Goal: Transaction & Acquisition: Book appointment/travel/reservation

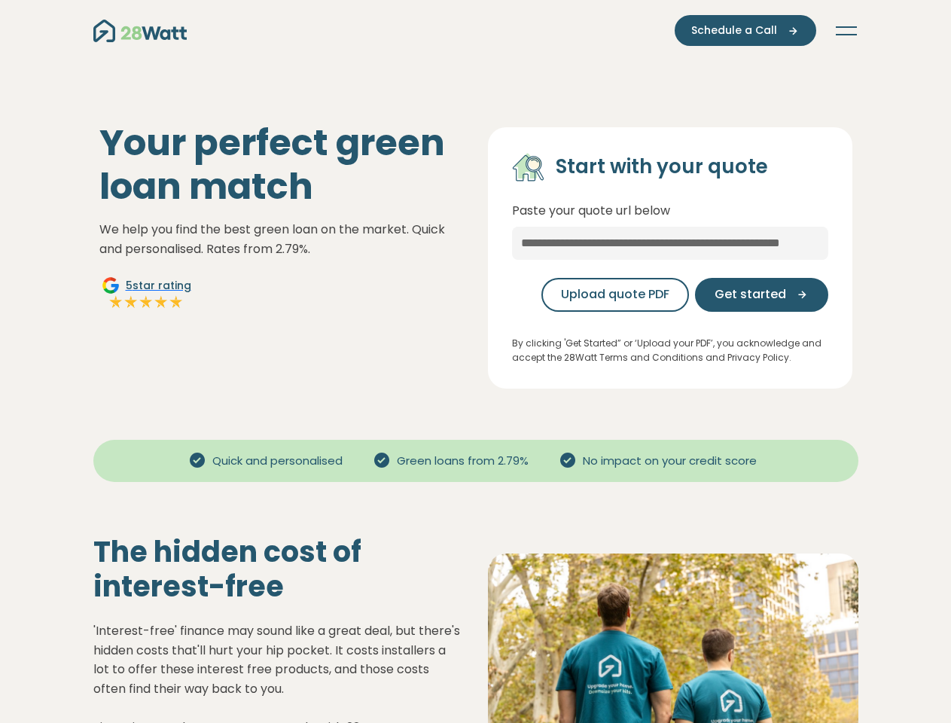
click at [846, 31] on button "Toggle navigation" at bounding box center [846, 30] width 24 height 15
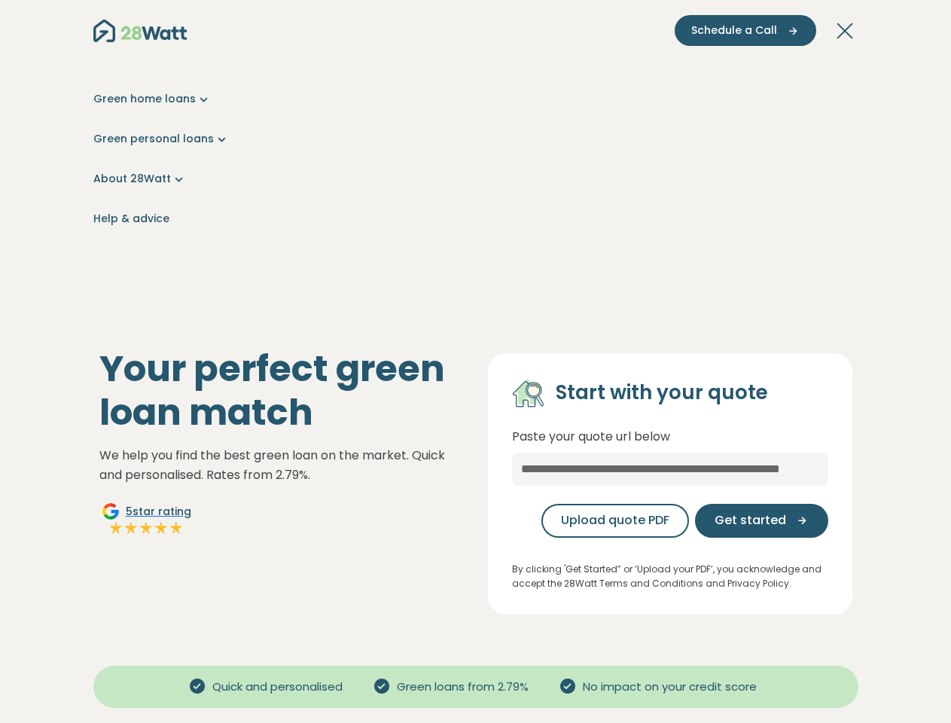
click at [747, 30] on span "Schedule a Call" at bounding box center [734, 31] width 86 height 16
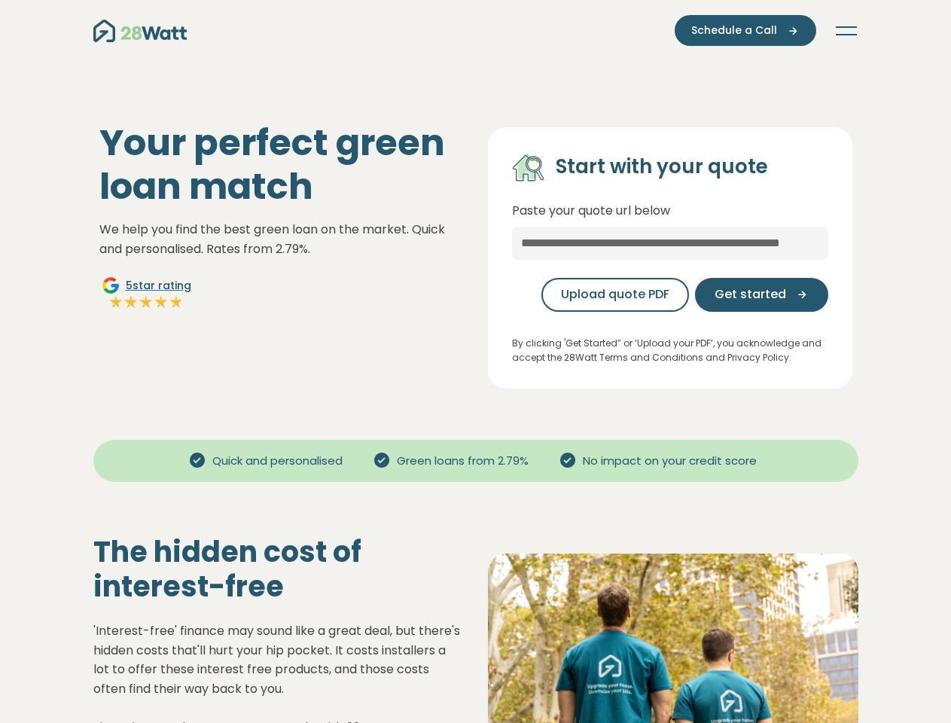
click at [763, 294] on span "Get started" at bounding box center [750, 294] width 72 height 18
click at [846, 31] on button "Toggle navigation" at bounding box center [846, 30] width 24 height 15
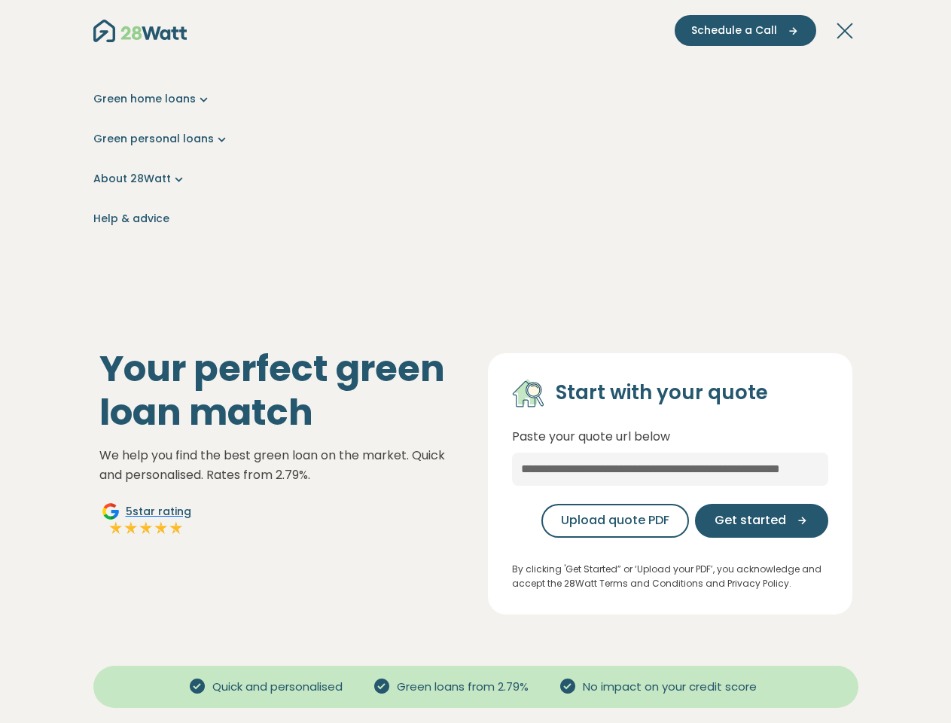
click at [747, 30] on span "Schedule a Call" at bounding box center [734, 31] width 86 height 16
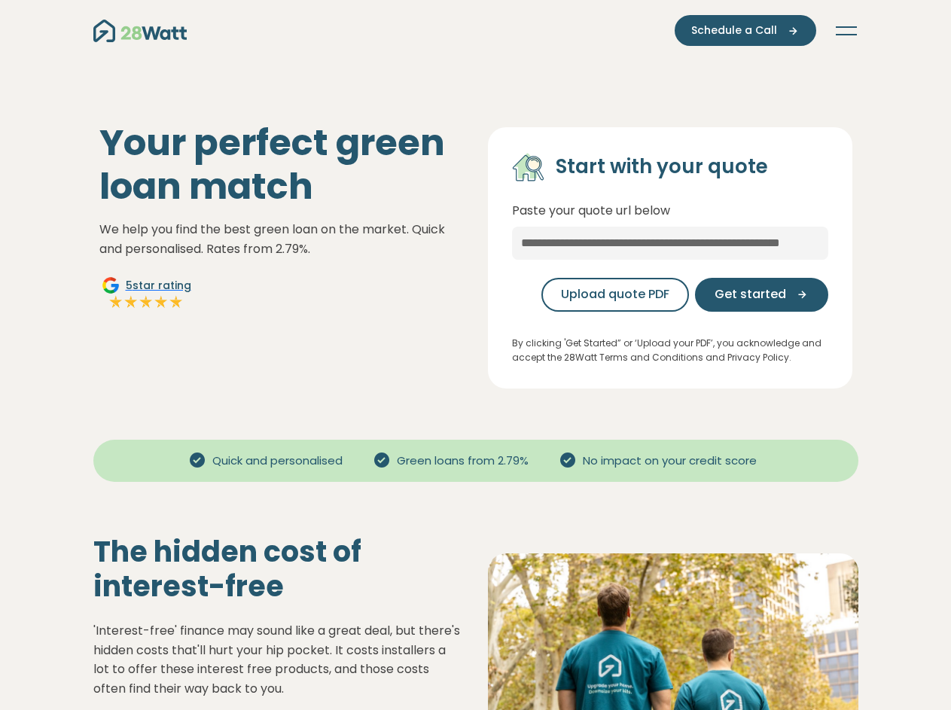
click at [763, 294] on span "Get started" at bounding box center [750, 294] width 72 height 18
